Goal: Information Seeking & Learning: Learn about a topic

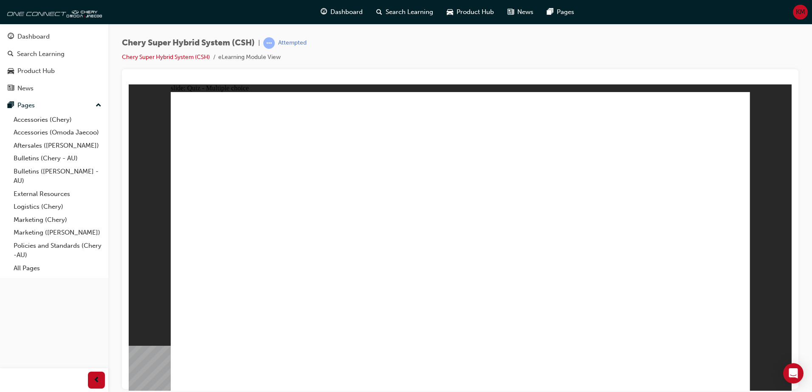
radio input "true"
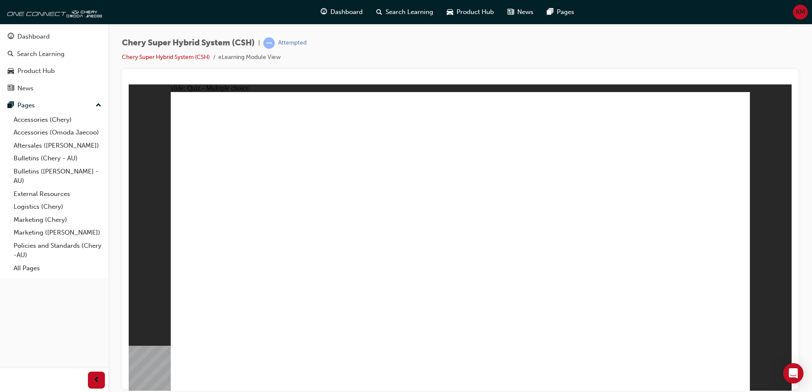
radio input "true"
drag, startPoint x: 471, startPoint y: 287, endPoint x: 449, endPoint y: 292, distance: 23.1
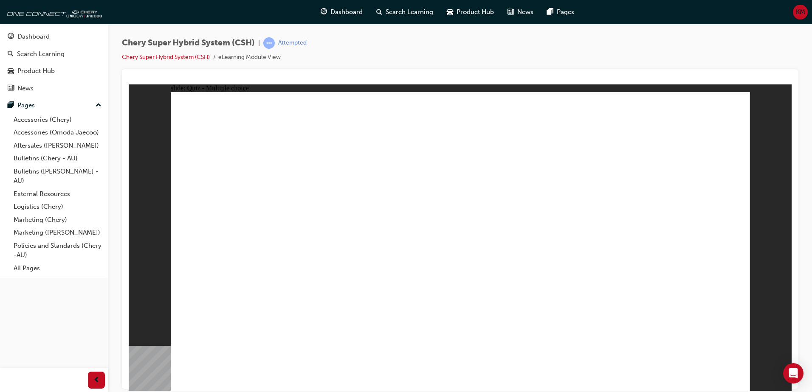
radio input "true"
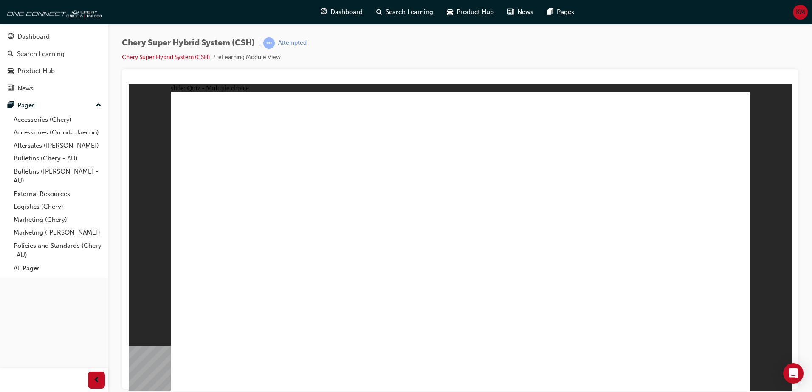
radio input "true"
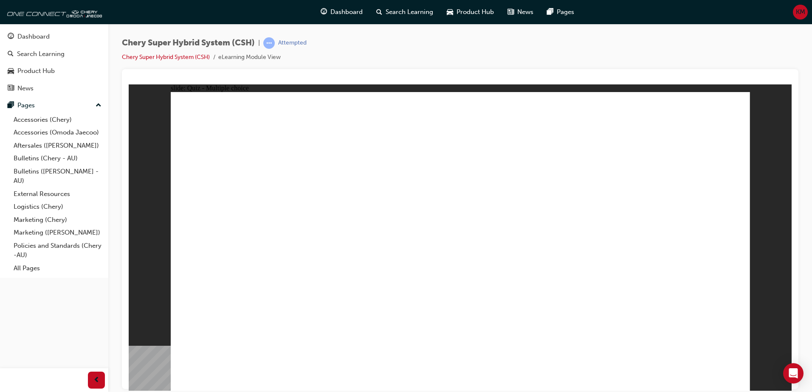
radio input "true"
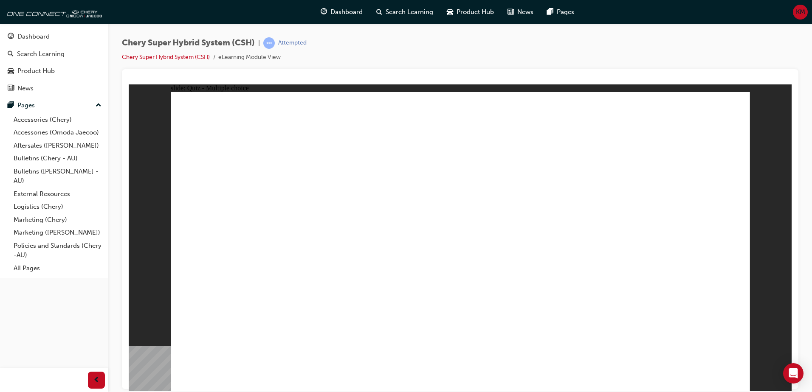
radio input "true"
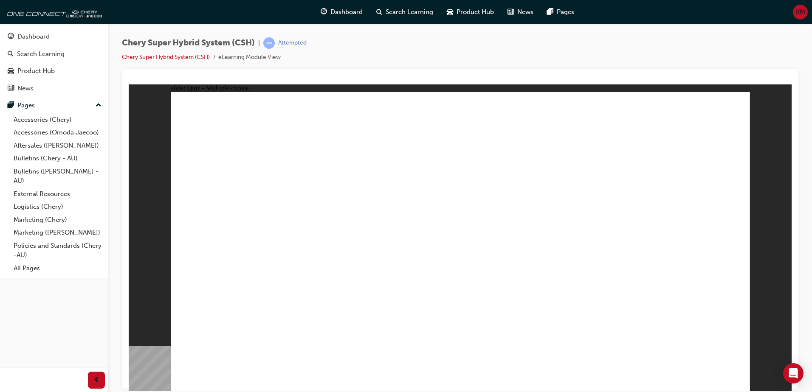
click at [23, 38] on div "Dashboard" at bounding box center [33, 37] width 32 height 10
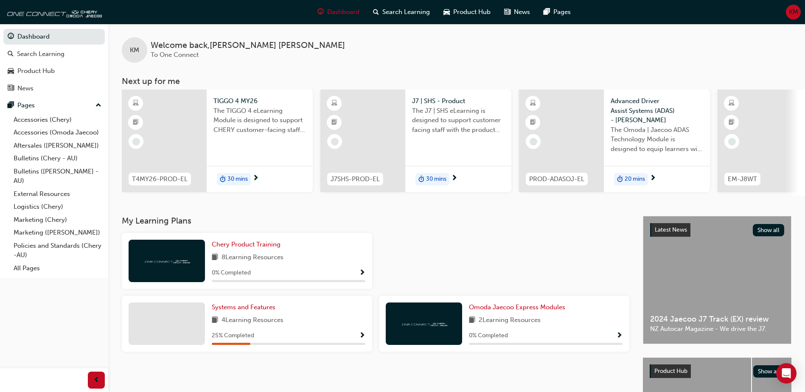
click at [227, 128] on span "The TIGGO 4 eLearning Module is designed to support CHERY customer-facing staff…" at bounding box center [260, 120] width 93 height 29
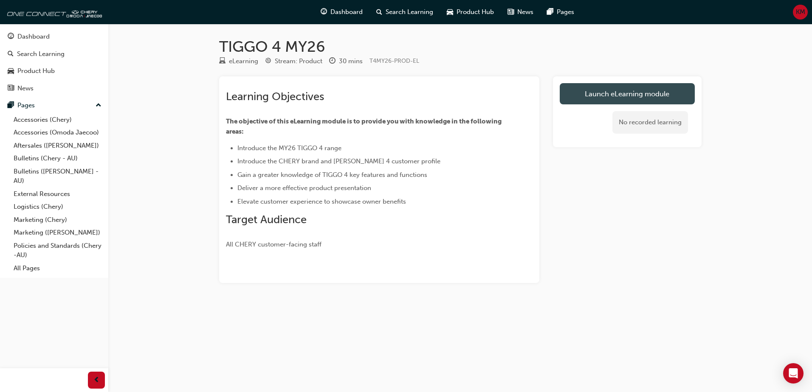
click at [620, 93] on link "Launch eLearning module" at bounding box center [627, 93] width 135 height 21
